Goal: Information Seeking & Learning: Compare options

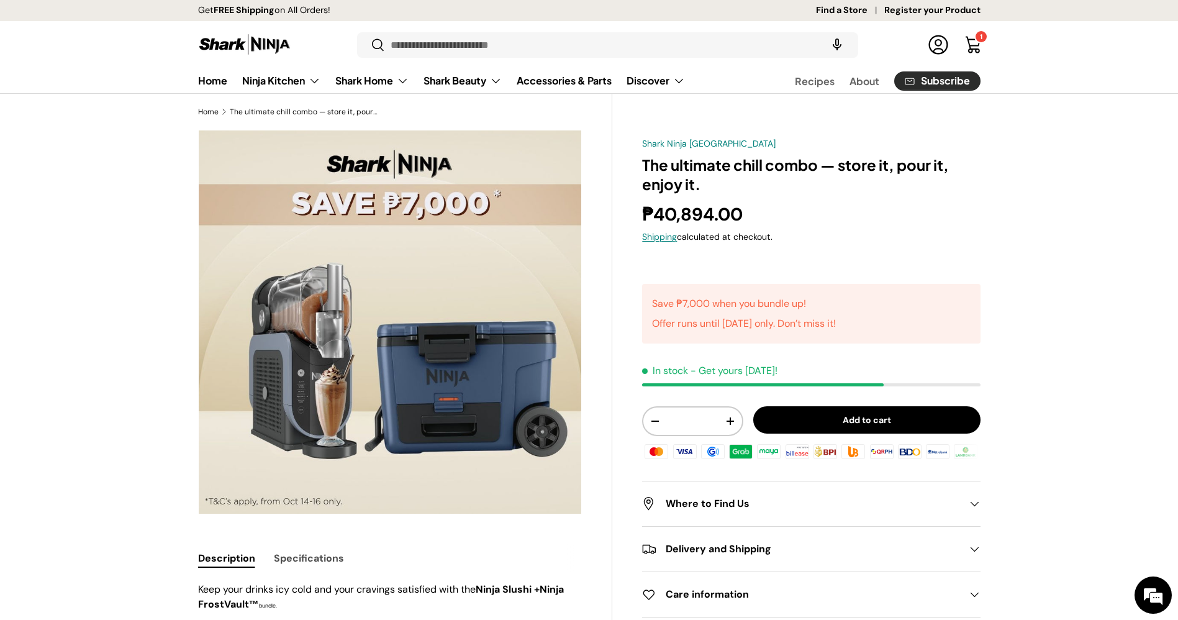
click at [942, 11] on link "Register your Product" at bounding box center [933, 11] width 96 height 14
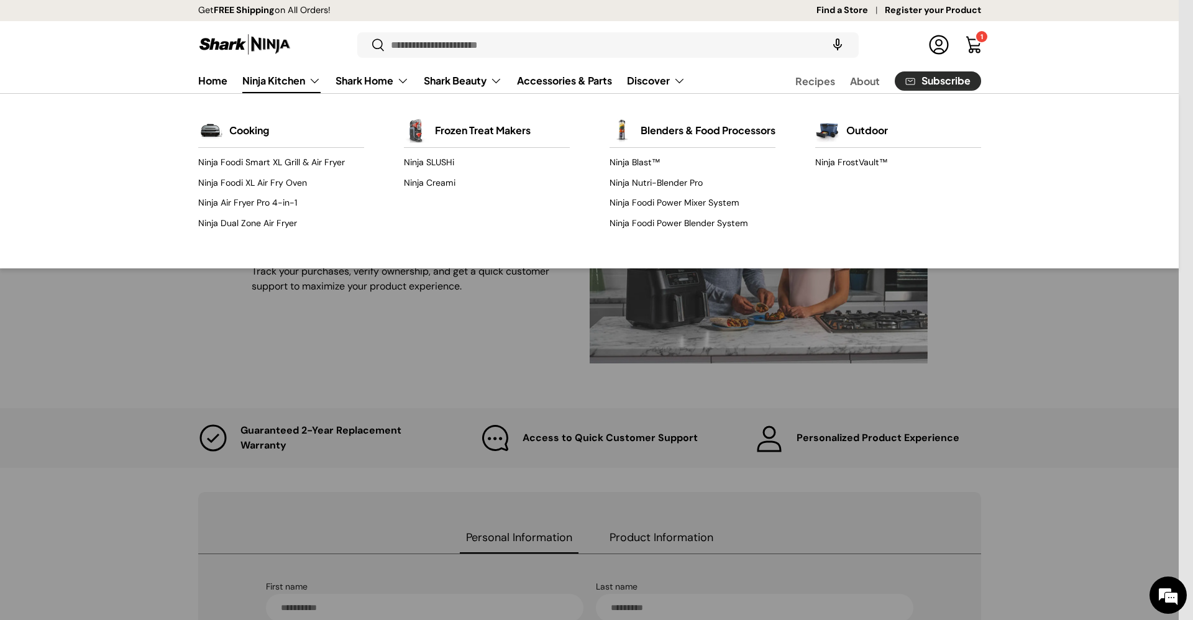
click at [278, 68] on link "Ninja Kitchen" at bounding box center [281, 80] width 78 height 25
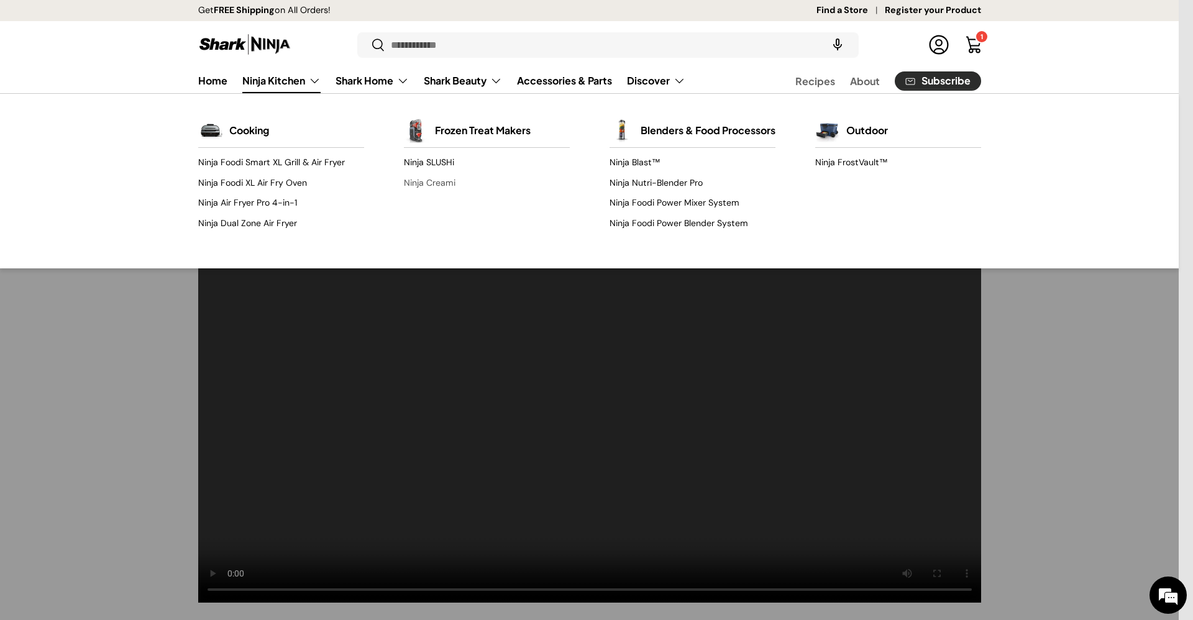
click at [442, 180] on link "Ninja Creami" at bounding box center [487, 183] width 166 height 20
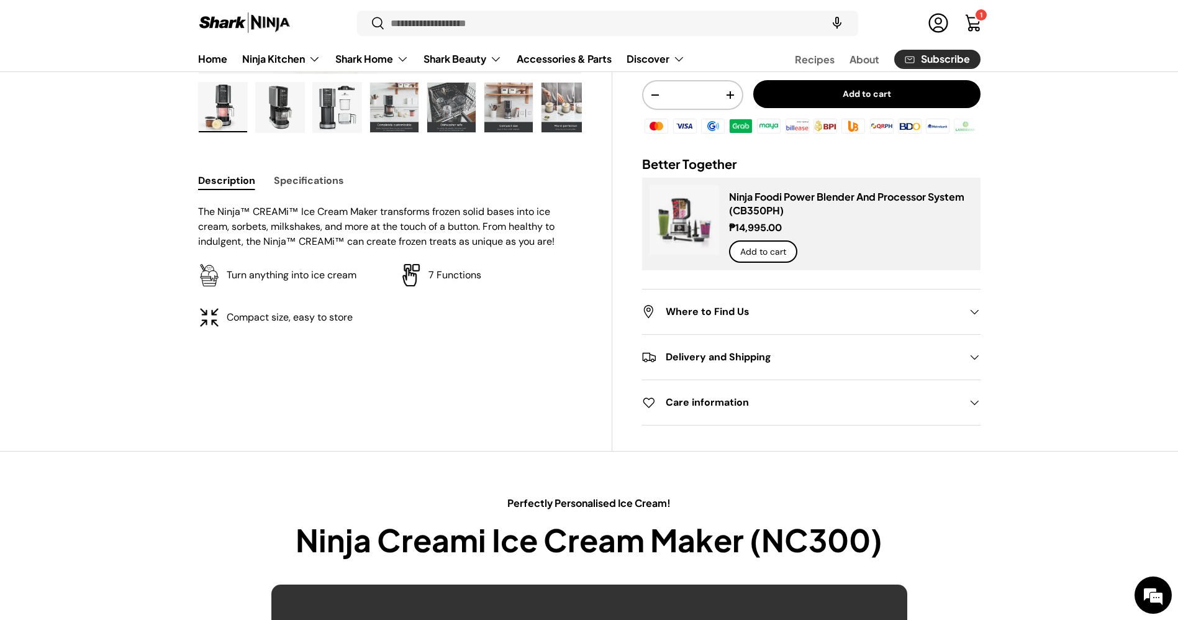
scroll to position [435, 0]
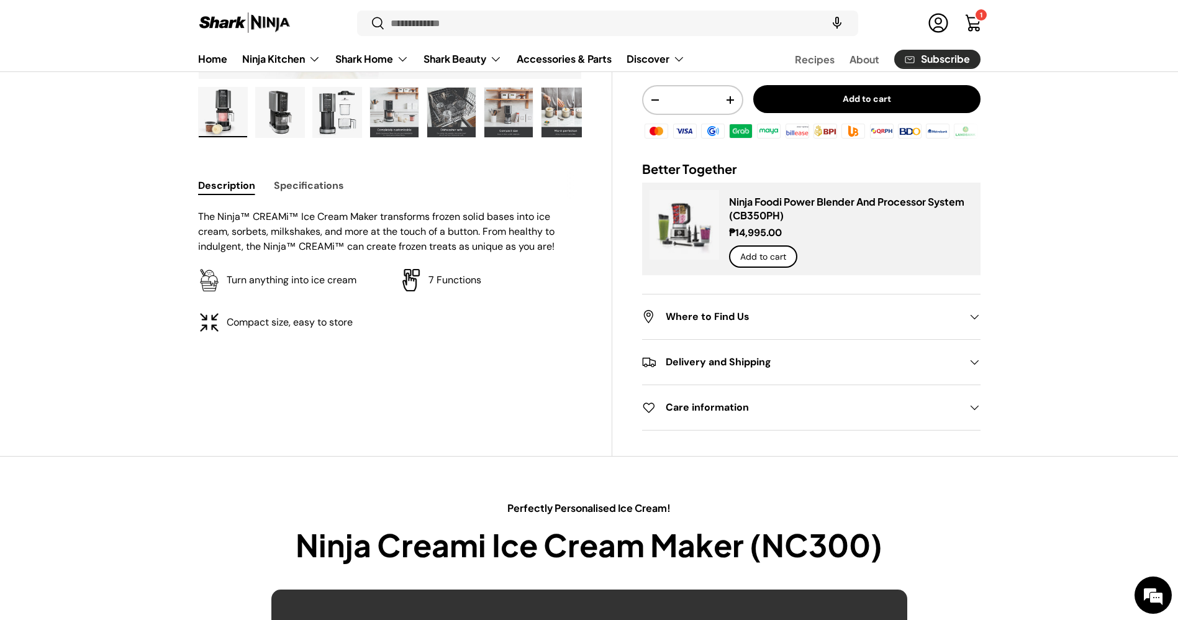
click at [327, 189] on button "Specifications" at bounding box center [309, 185] width 70 height 28
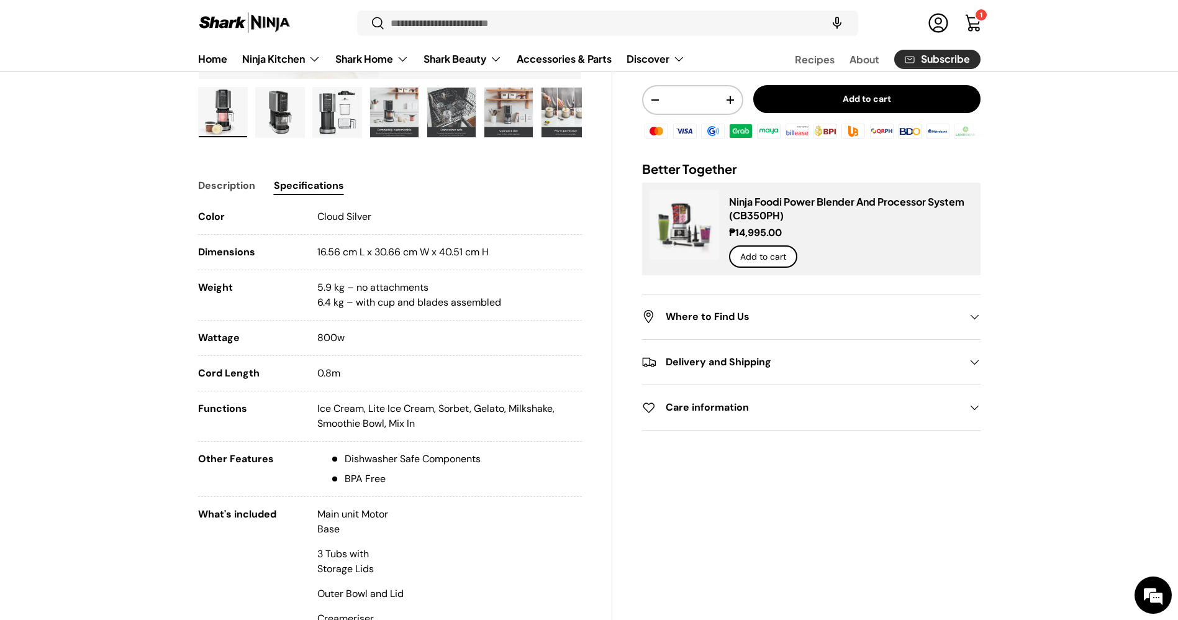
drag, startPoint x: 375, startPoint y: 570, endPoint x: 319, endPoint y: 556, distance: 57.6
click at [319, 556] on p "3 Tubs with Storage Lids" at bounding box center [360, 562] width 86 height 30
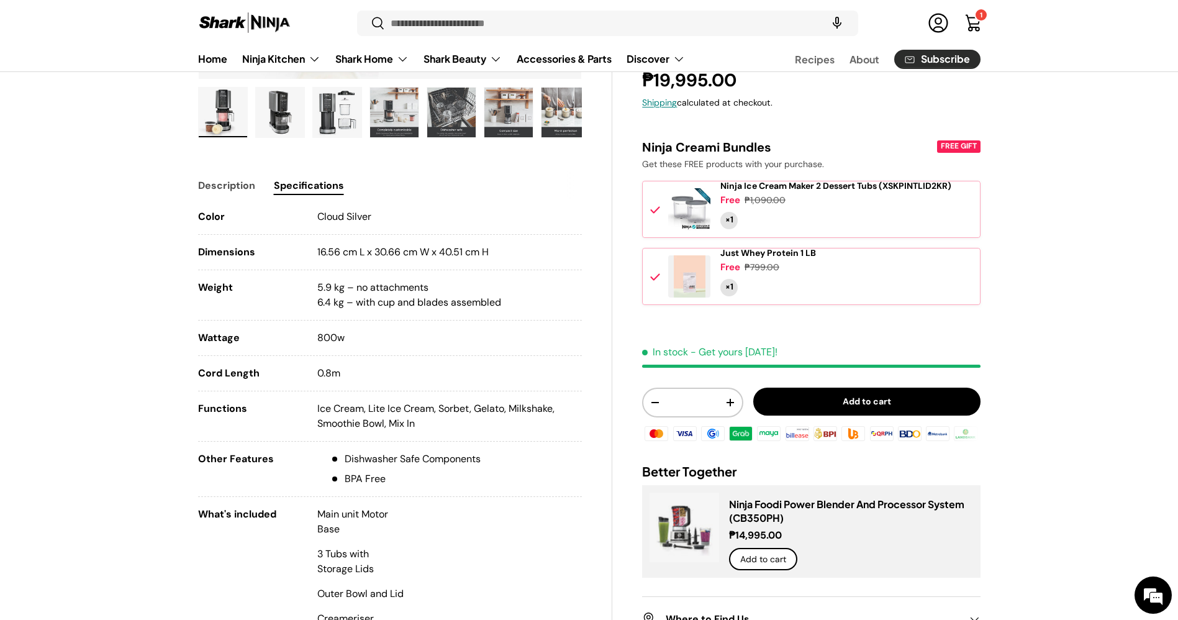
copy p "3 Tubs with Storage Lids"
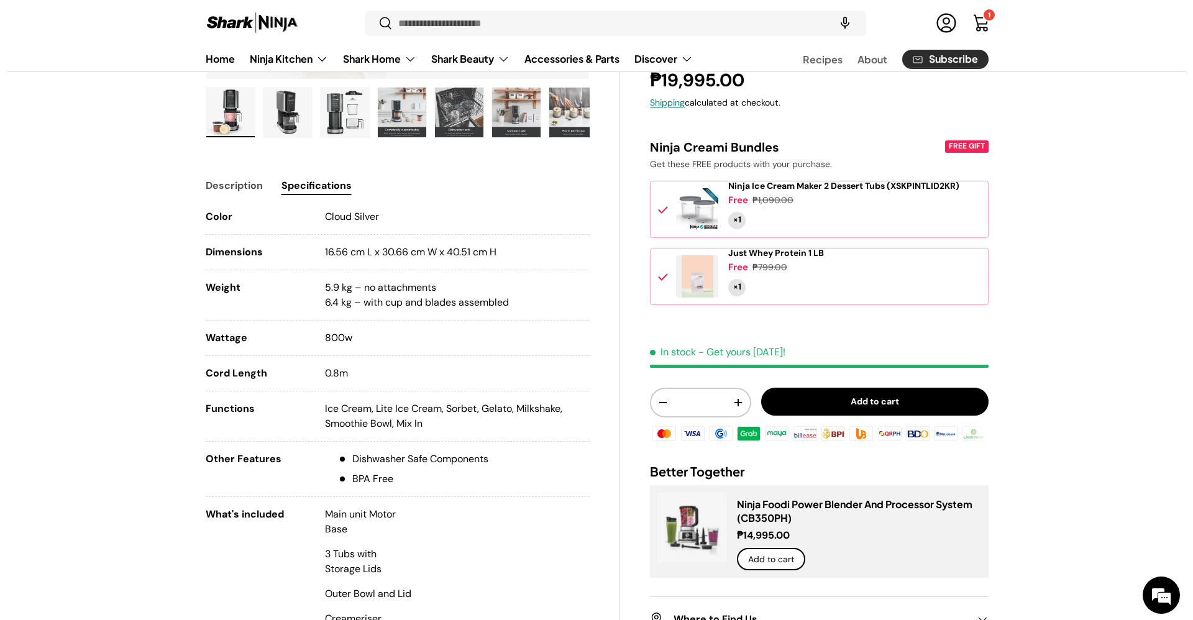
scroll to position [0, 0]
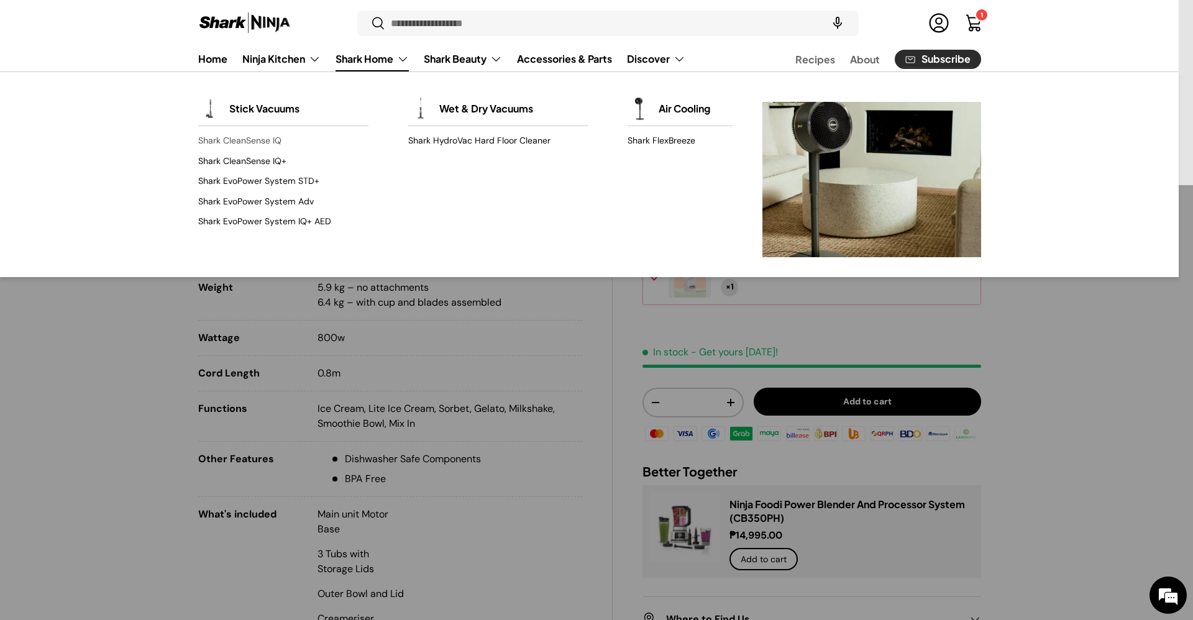
click at [271, 135] on link "Shark CleanSense IQ" at bounding box center [283, 141] width 170 height 20
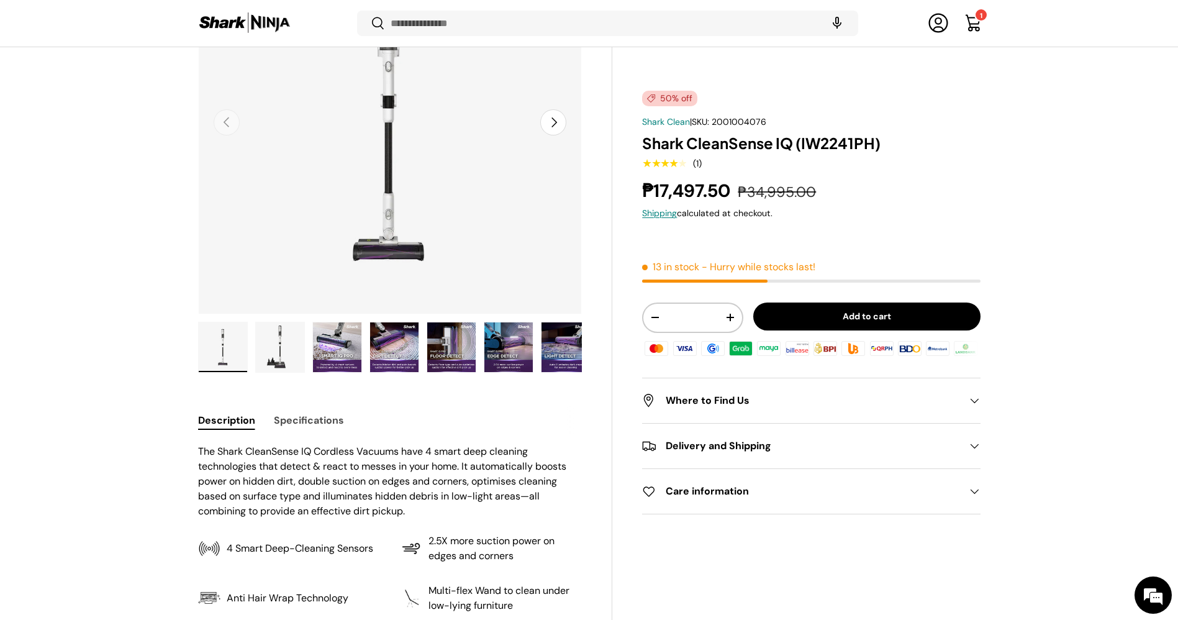
scroll to position [468, 0]
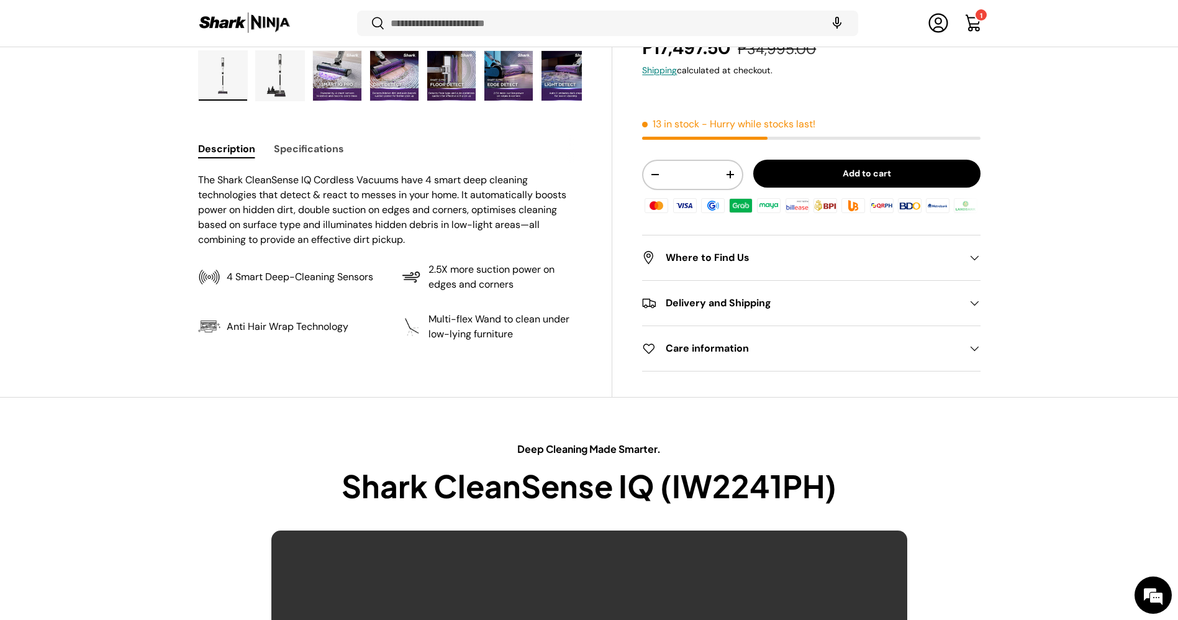
click at [339, 148] on button "Specifications" at bounding box center [309, 149] width 70 height 28
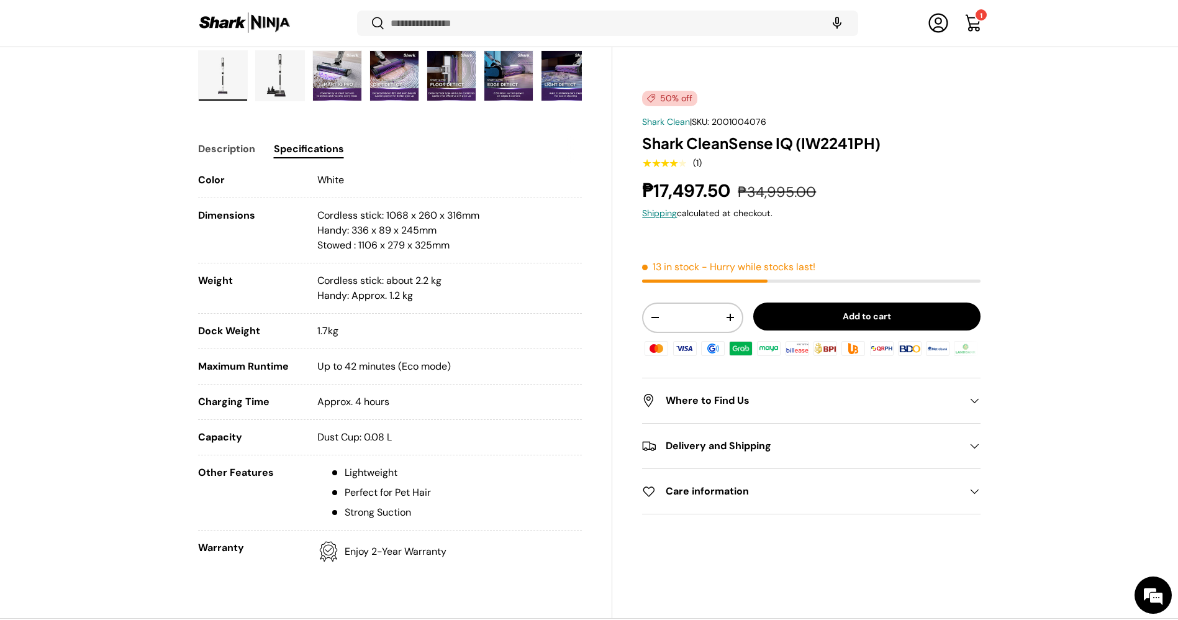
drag, startPoint x: 406, startPoint y: 406, endPoint x: 199, endPoint y: 410, distance: 207.5
click at [199, 410] on li "Charging Time Approx. 4 hours" at bounding box center [390, 406] width 385 height 25
copy li "Charging Time Approx. 4 hours"
click at [424, 354] on ul "Color White Dimensions Cordless stick: 1068 x 260 x 316mm Handy: 336 x 89 x 245…" at bounding box center [390, 368] width 385 height 390
